Goal: Transaction & Acquisition: Purchase product/service

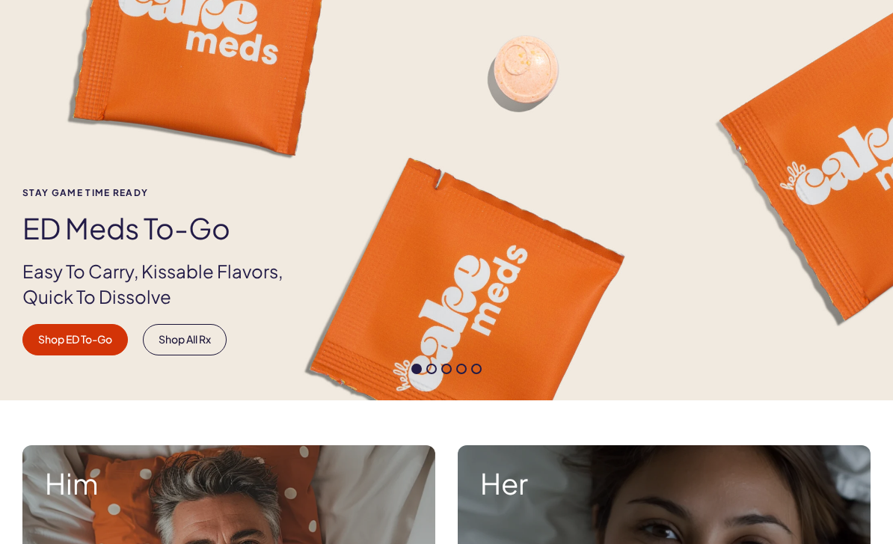
scroll to position [125, 0]
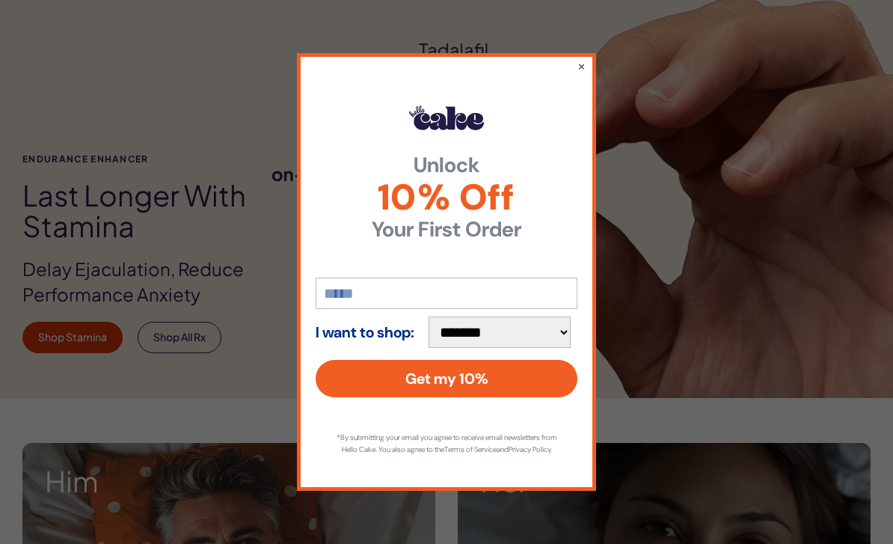
click at [585, 73] on button "×" at bounding box center [581, 65] width 8 height 15
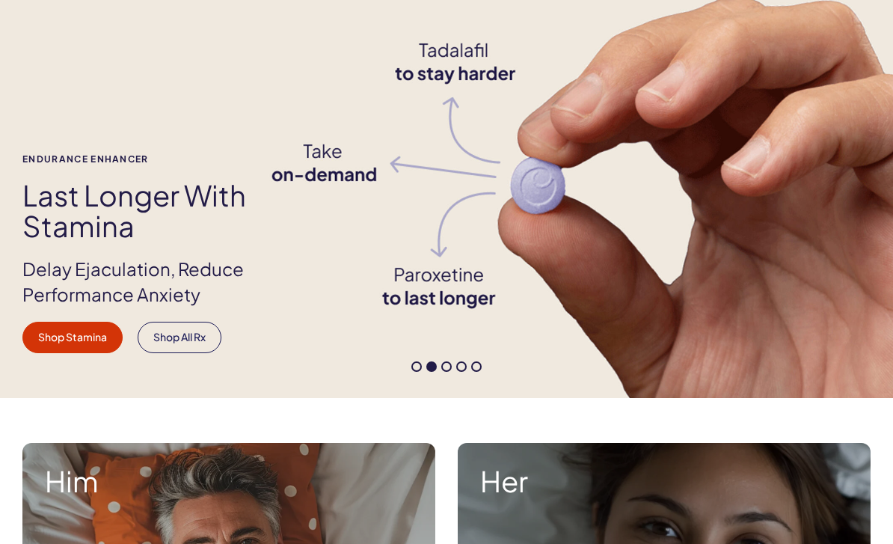
click at [868, 153] on div "Endurance Enhancer Last Longer with Stamina Delay Ejaculation, Reduce Performan…" at bounding box center [446, 171] width 893 height 452
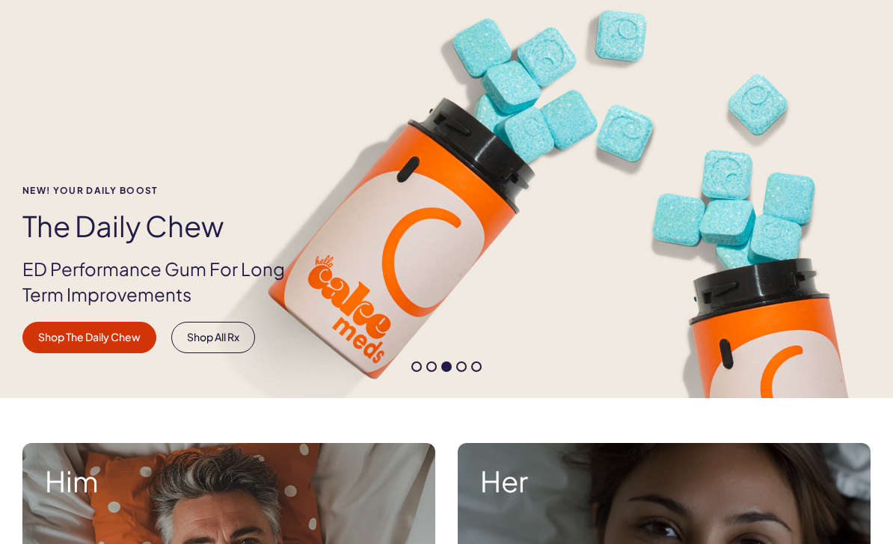
click at [116, 344] on link "Shop The Daily Chew" at bounding box center [89, 337] width 134 height 31
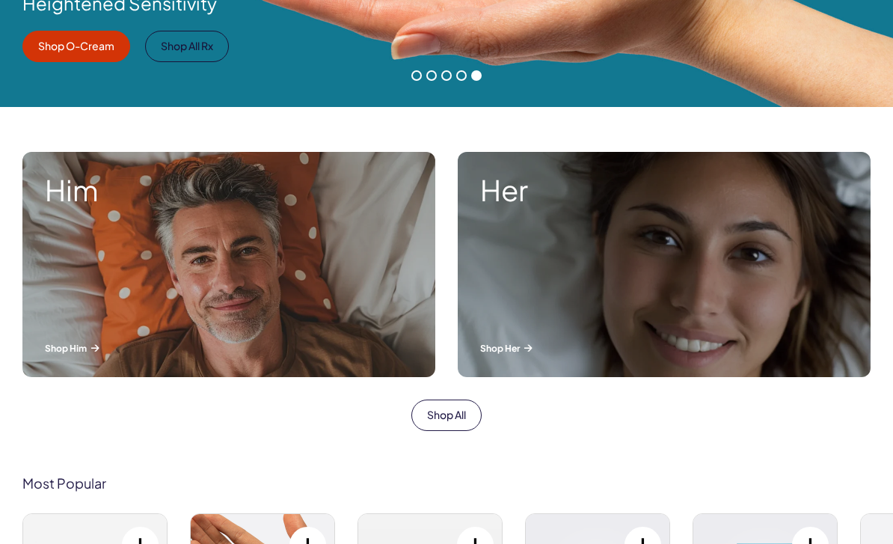
scroll to position [417, 0]
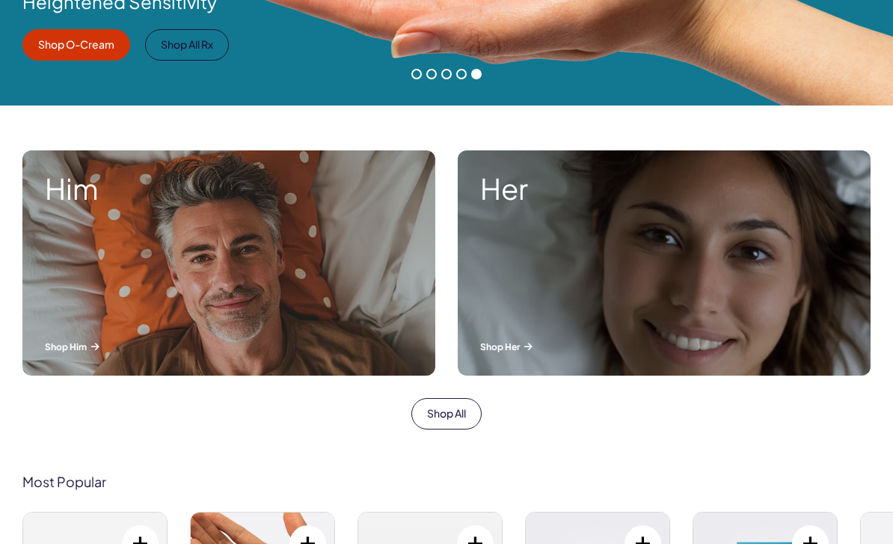
click at [228, 287] on div "Him Shop Him" at bounding box center [228, 262] width 413 height 225
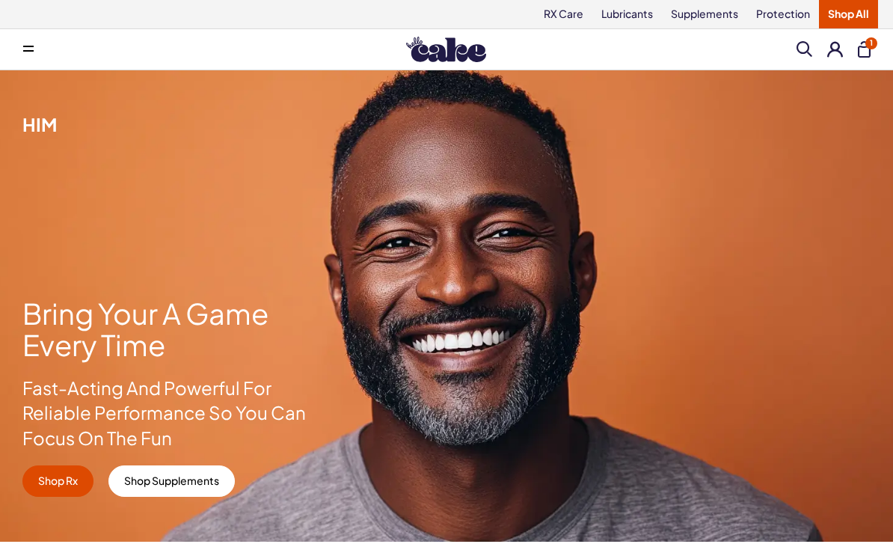
click at [58, 487] on link "Shop Rx" at bounding box center [57, 480] width 71 height 31
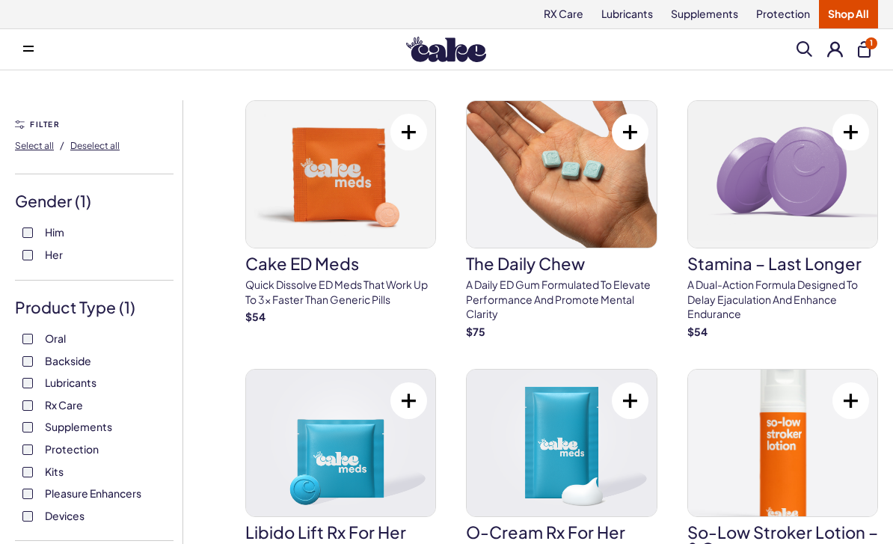
click at [334, 188] on img at bounding box center [340, 174] width 189 height 147
